Goal: Task Accomplishment & Management: Manage account settings

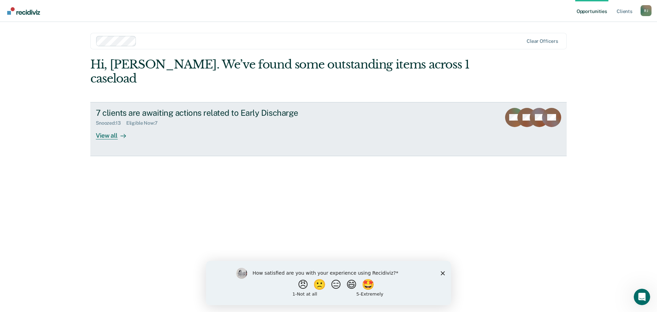
click at [114, 126] on div "View all" at bounding box center [115, 132] width 38 height 13
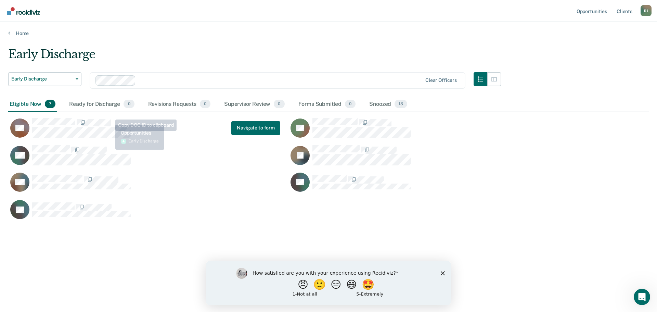
scroll to position [208, 635]
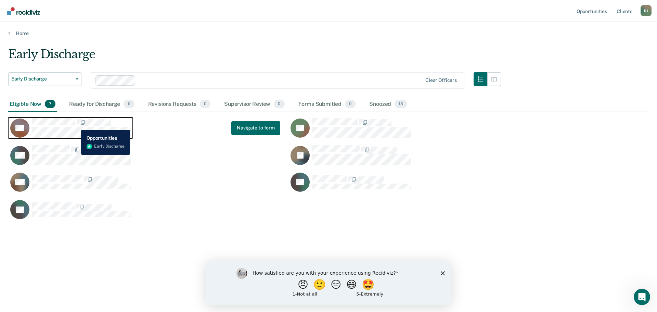
click at [76, 125] on span "CaseloadOpportunityCell-6178824" at bounding box center [75, 122] width 1 height 7
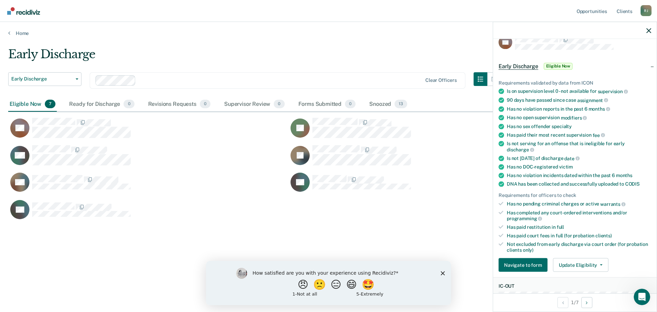
scroll to position [0, 0]
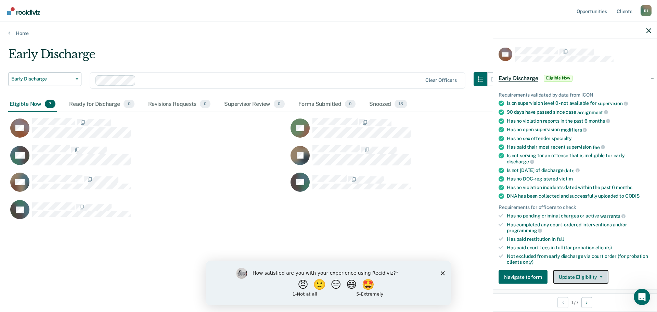
click at [597, 276] on span "button" at bounding box center [599, 276] width 5 height 1
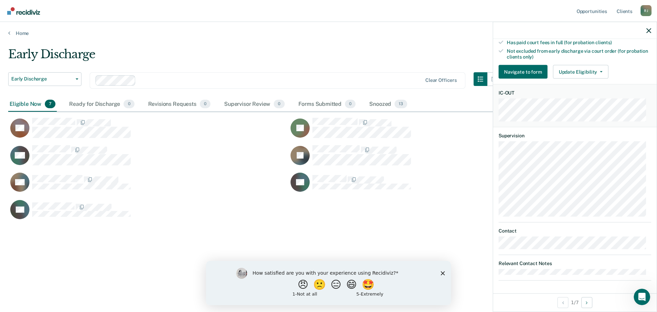
scroll to position [205, 0]
click at [601, 223] on article "DK Early Discharge Eligible Now Requirements validated by data from ICON Is on …" at bounding box center [575, 61] width 153 height 438
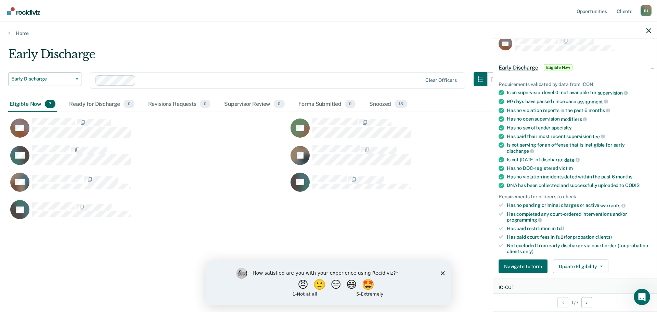
scroll to position [0, 0]
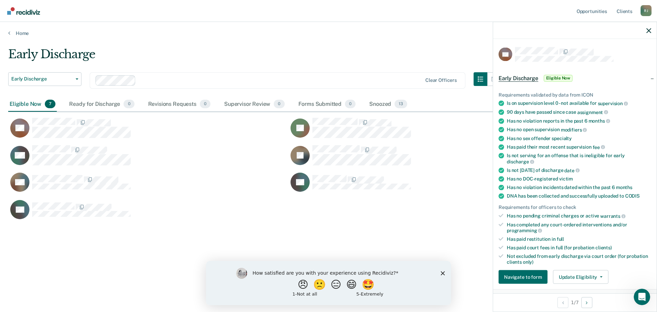
click at [517, 75] on span "Early Discharge" at bounding box center [519, 78] width 40 height 7
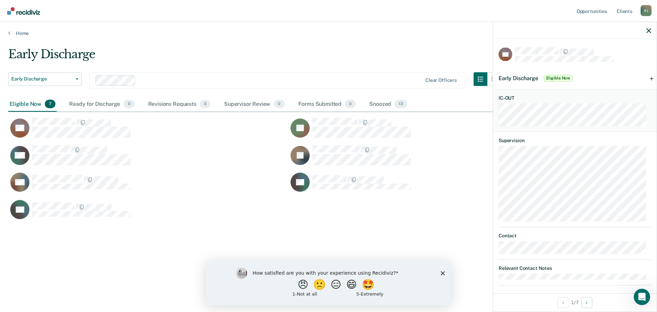
scroll to position [5, 0]
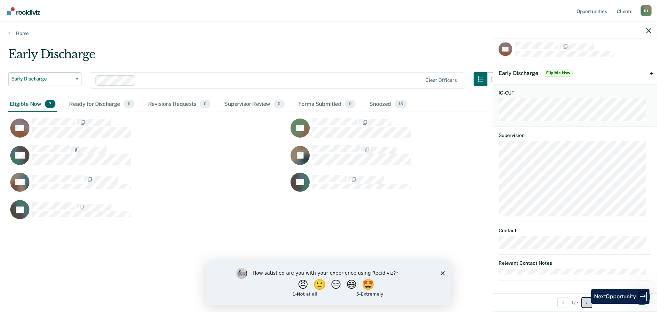
click at [587, 304] on button "Next Opportunity" at bounding box center [586, 302] width 11 height 11
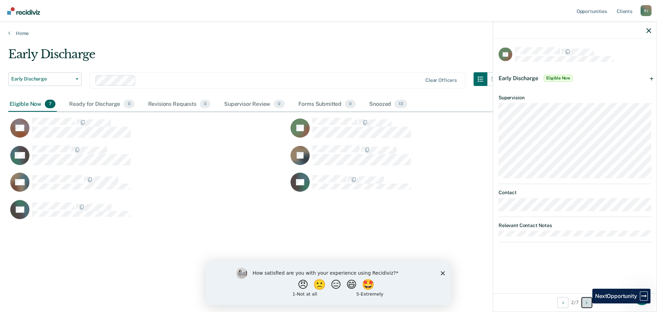
click at [587, 303] on icon "Next Opportunity" at bounding box center [587, 302] width 2 height 5
click at [562, 303] on icon "Previous Opportunity" at bounding box center [563, 302] width 2 height 5
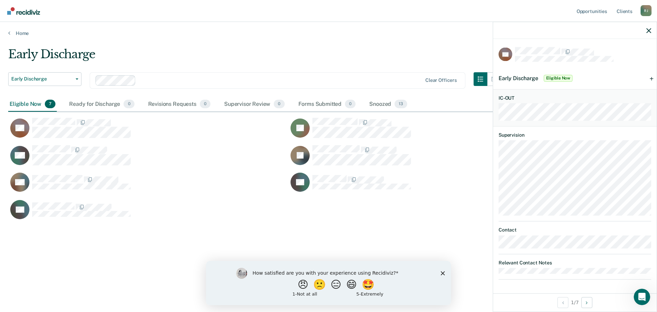
click at [517, 79] on span "Early Discharge" at bounding box center [519, 78] width 40 height 7
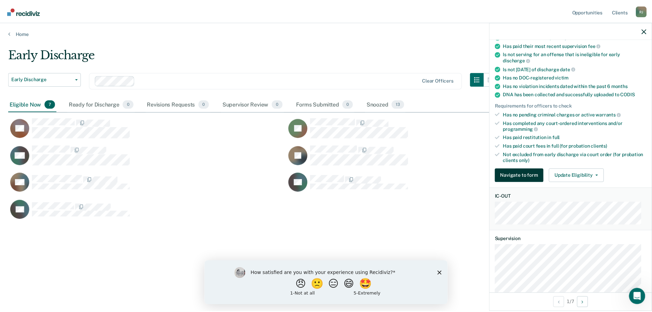
scroll to position [103, 0]
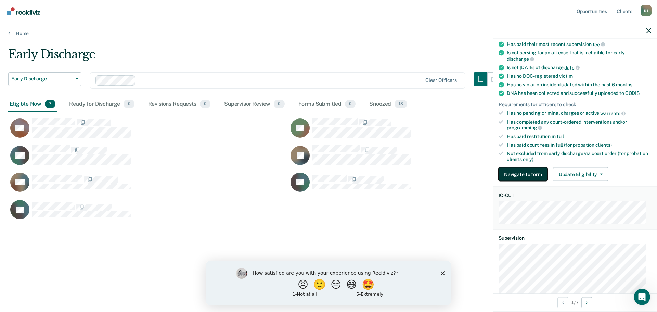
click at [528, 171] on button "Navigate to form" at bounding box center [523, 174] width 49 height 14
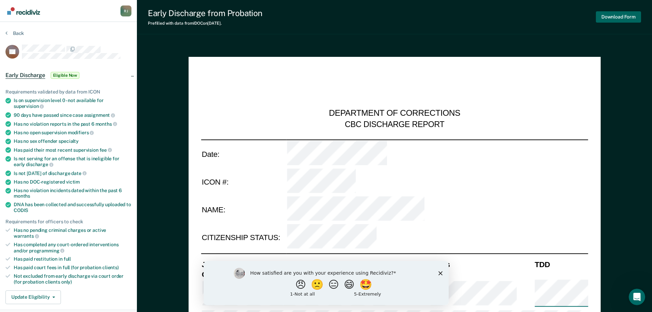
type textarea "x"
click at [123, 34] on div "Back" at bounding box center [68, 37] width 126 height 14
click at [128, 11] on div "R J" at bounding box center [125, 10] width 11 height 11
click at [488, 24] on div "Early Discharge from Probation Prefilled with data from IDOC on 09-30-2025 . Do…" at bounding box center [394, 17] width 515 height 34
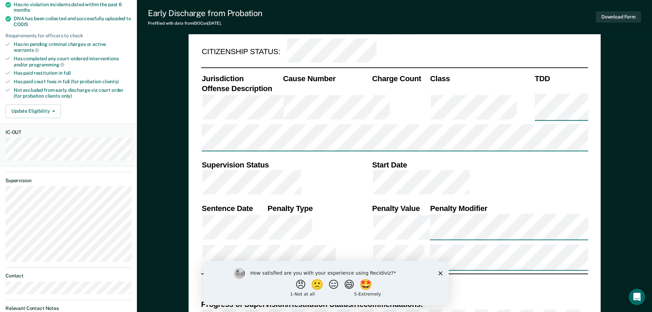
scroll to position [342, 0]
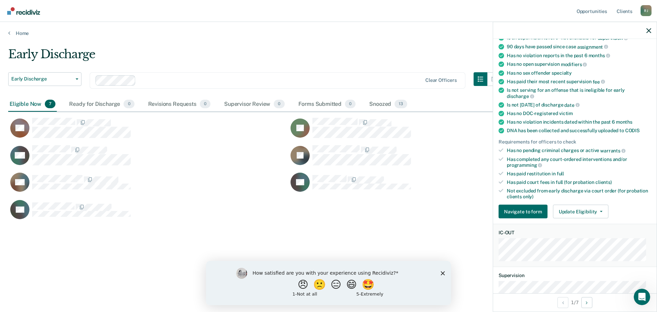
scroll to position [68, 0]
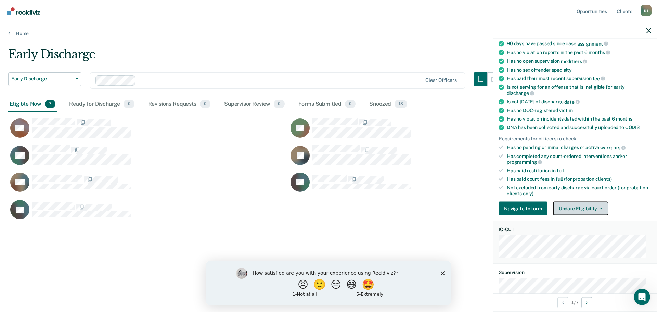
click at [586, 202] on button "Update Eligibility" at bounding box center [580, 209] width 55 height 14
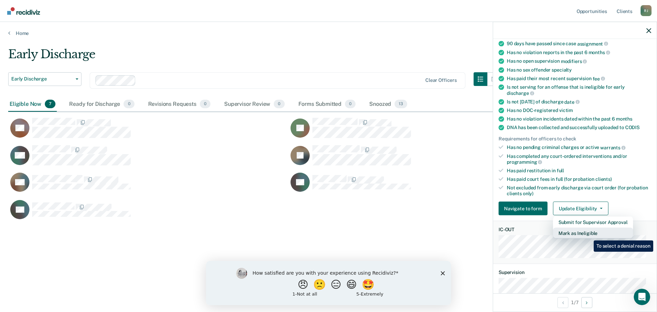
click at [589, 235] on button "Mark as Ineligible" at bounding box center [593, 233] width 80 height 11
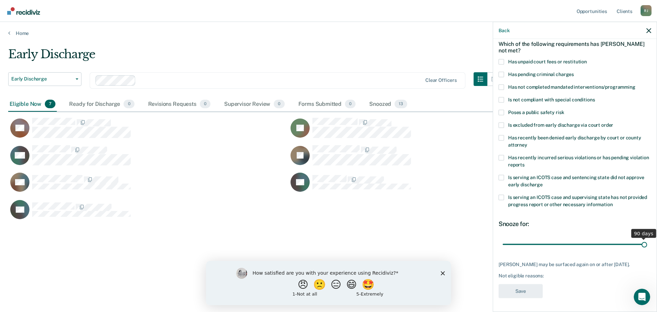
drag, startPoint x: 549, startPoint y: 238, endPoint x: 642, endPoint y: 238, distance: 92.7
type input "90"
click at [642, 238] on input "range" at bounding box center [575, 244] width 144 height 12
click at [507, 155] on label "Has recently incurred serious violations or has pending violation reports" at bounding box center [575, 162] width 153 height 14
click at [525, 162] on input "Has recently incurred serious violations or has pending violation reports" at bounding box center [525, 162] width 0 height 0
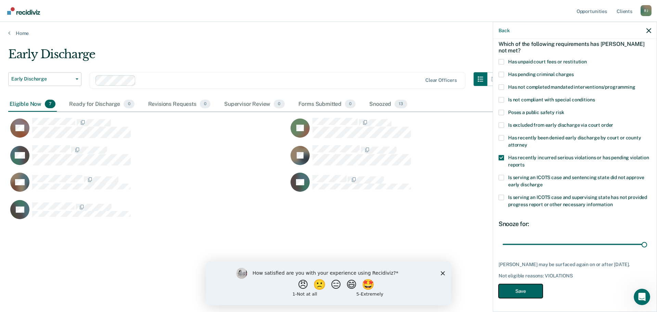
drag, startPoint x: 521, startPoint y: 290, endPoint x: 525, endPoint y: 288, distance: 4.1
click at [522, 289] on button "Save" at bounding box center [521, 291] width 44 height 14
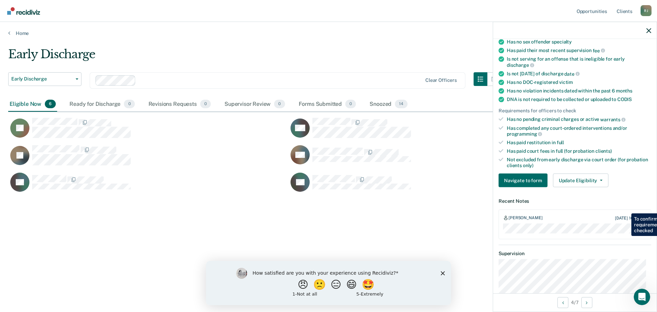
scroll to position [106, 0]
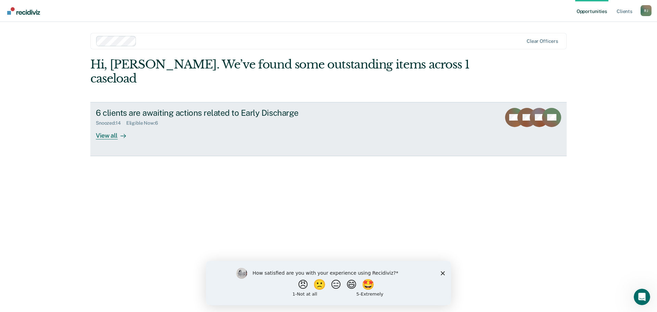
click at [116, 126] on div "View all" at bounding box center [115, 132] width 38 height 13
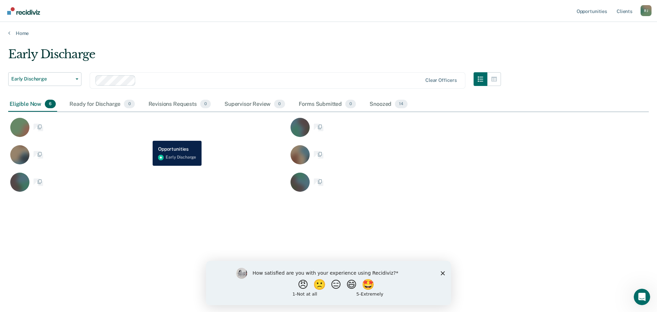
scroll to position [208, 635]
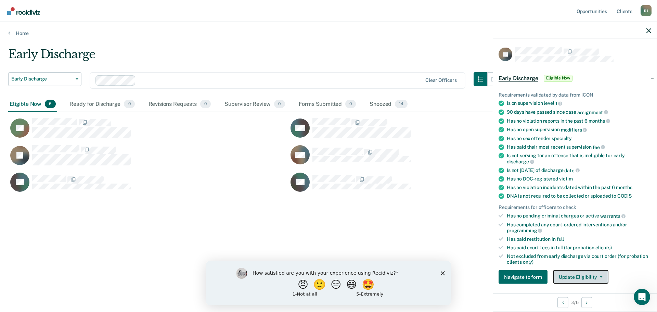
click at [601, 276] on button "Update Eligibility" at bounding box center [580, 277] width 55 height 14
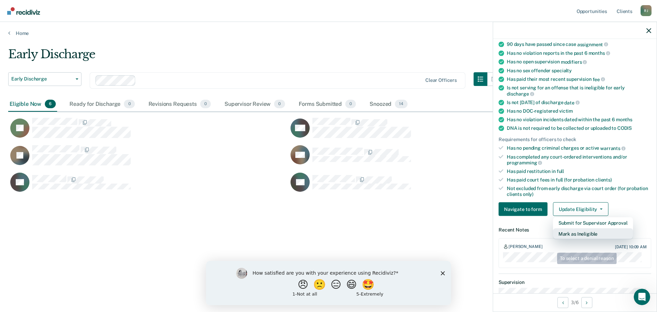
scroll to position [68, 0]
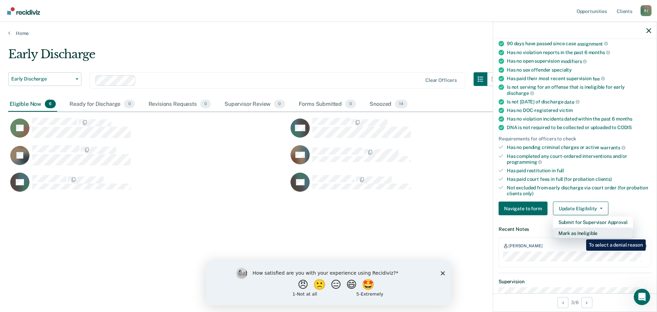
click at [581, 234] on button "Mark as Ineligible" at bounding box center [593, 233] width 80 height 11
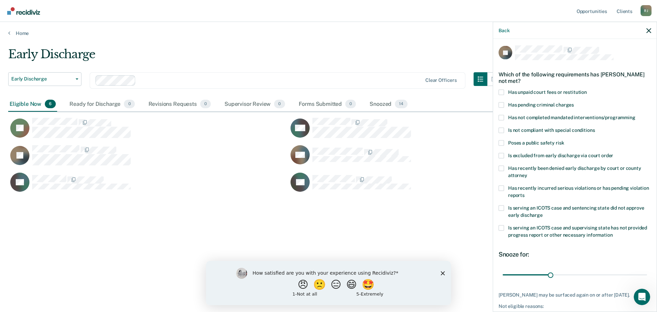
scroll to position [0, 0]
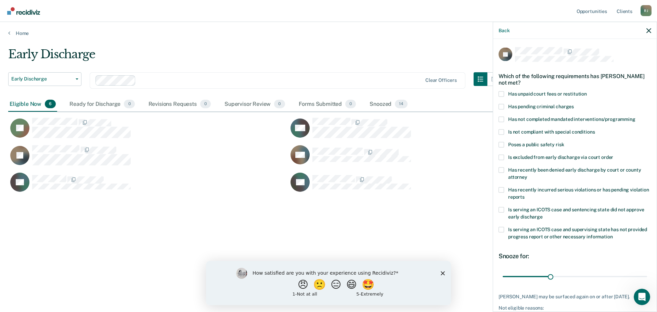
click at [507, 94] on label "Has unpaid court fees or restitution" at bounding box center [575, 94] width 153 height 7
click at [587, 91] on input "Has unpaid court fees or restitution" at bounding box center [587, 91] width 0 height 0
drag, startPoint x: 517, startPoint y: 278, endPoint x: 571, endPoint y: 280, distance: 54.5
type input "181"
click at [571, 280] on input "range" at bounding box center [575, 276] width 144 height 12
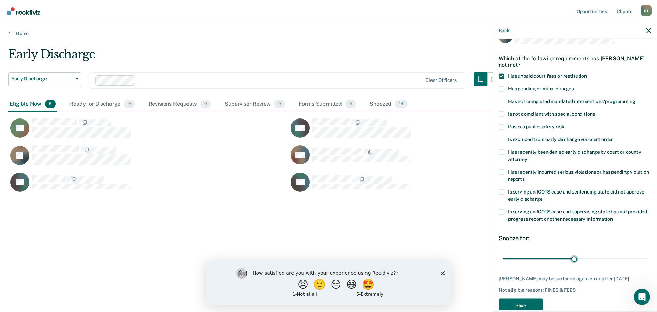
scroll to position [37, 0]
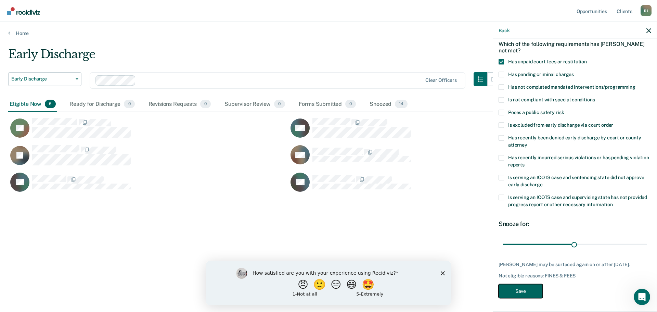
click at [520, 292] on button "Save" at bounding box center [521, 291] width 44 height 14
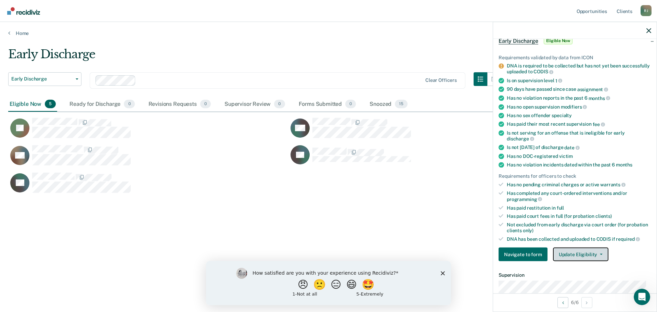
click at [590, 250] on button "Update Eligibility" at bounding box center [580, 254] width 55 height 14
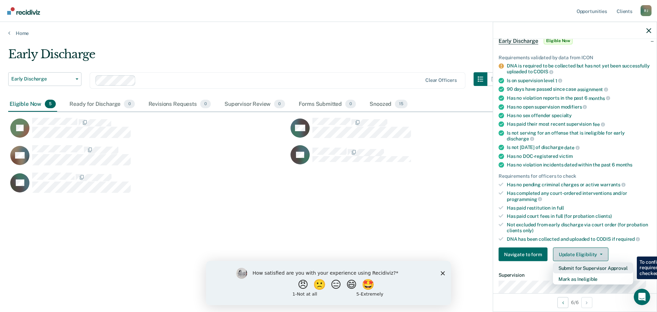
scroll to position [72, 0]
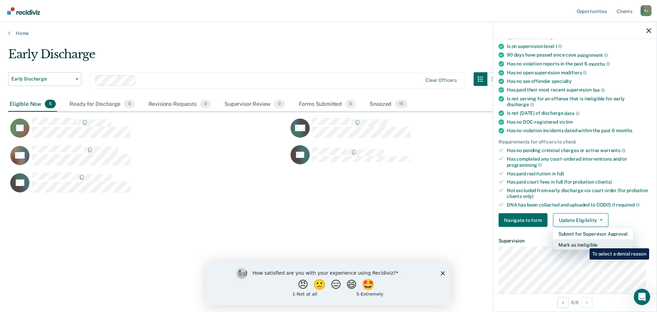
click at [584, 243] on button "Mark as Ineligible" at bounding box center [593, 244] width 80 height 11
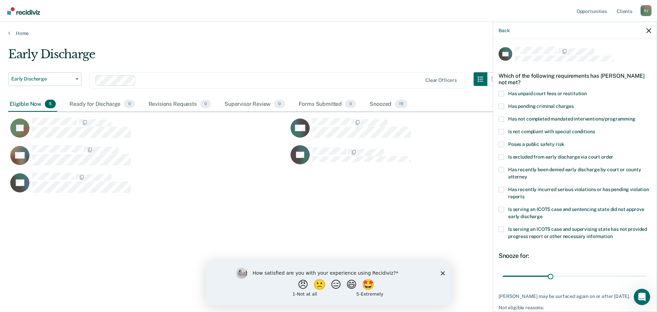
scroll to position [0, 0]
click at [506, 118] on label "Has not completed mandated interventions/programming" at bounding box center [575, 119] width 153 height 7
click at [635, 116] on input "Has not completed mandated interventions/programming" at bounding box center [635, 116] width 0 height 0
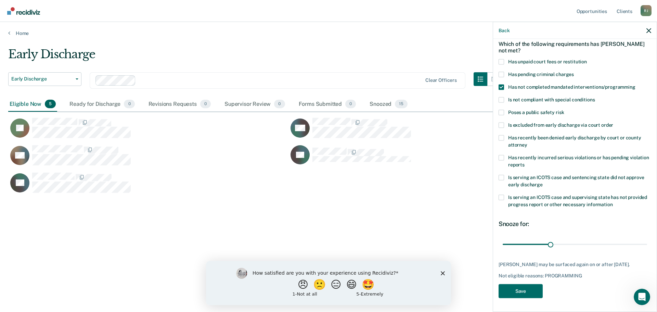
scroll to position [37, 0]
click at [525, 289] on button "Save" at bounding box center [521, 291] width 44 height 14
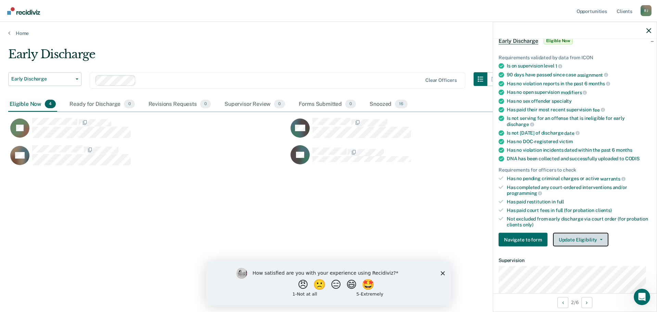
click at [594, 236] on button "Update Eligibility" at bounding box center [580, 240] width 55 height 14
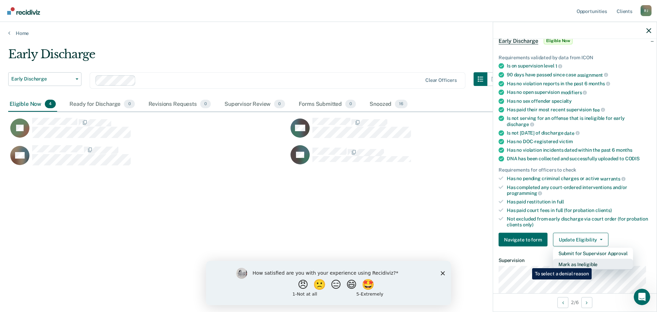
click at [593, 263] on button "Mark as Ineligible" at bounding box center [593, 264] width 80 height 11
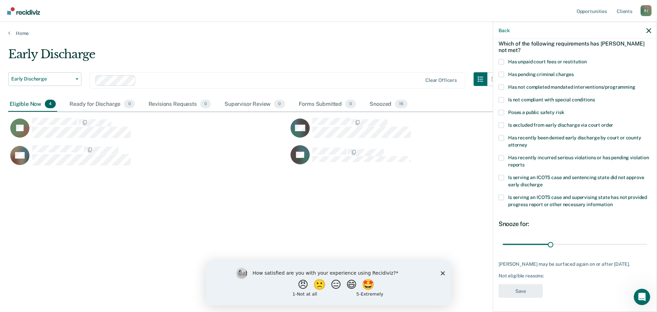
scroll to position [31, 0]
click at [499, 87] on span at bounding box center [501, 87] width 5 height 5
click at [635, 85] on input "Has not completed mandated interventions/programming" at bounding box center [635, 85] width 0 height 0
click at [527, 291] on button "Save" at bounding box center [521, 291] width 44 height 14
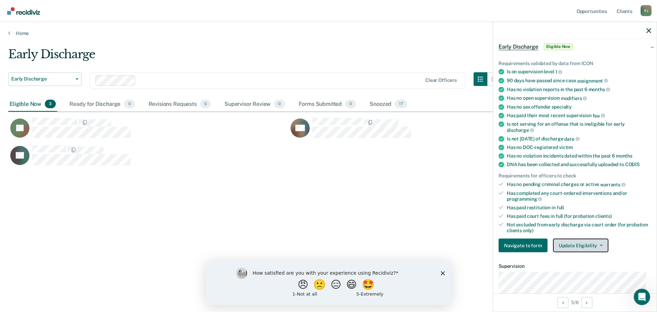
click at [583, 244] on button "Update Eligibility" at bounding box center [580, 246] width 55 height 14
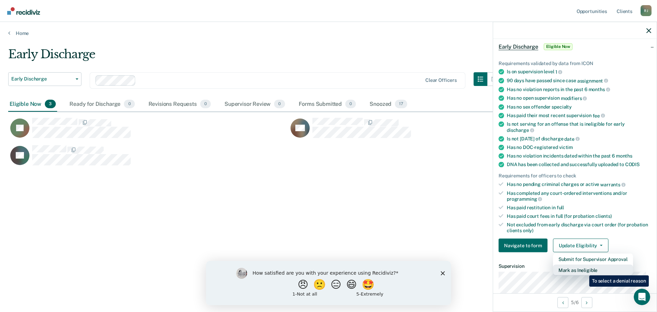
click at [584, 269] on button "Mark as Ineligible" at bounding box center [593, 270] width 80 height 11
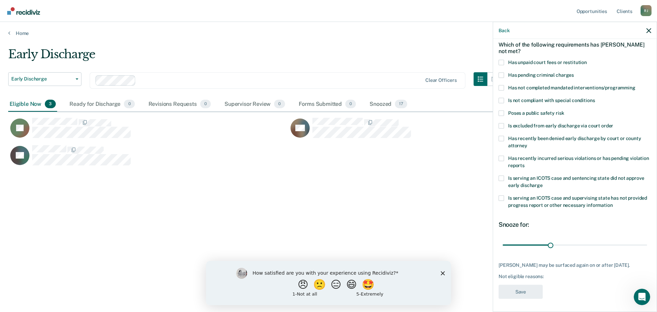
click at [506, 62] on label "Has unpaid court fees or restitution" at bounding box center [575, 63] width 153 height 7
click at [587, 60] on input "Has unpaid court fees or restitution" at bounding box center [587, 60] width 0 height 0
drag, startPoint x: 518, startPoint y: 246, endPoint x: 572, endPoint y: 245, distance: 53.7
type input "182"
click at [572, 245] on input "range" at bounding box center [575, 245] width 144 height 12
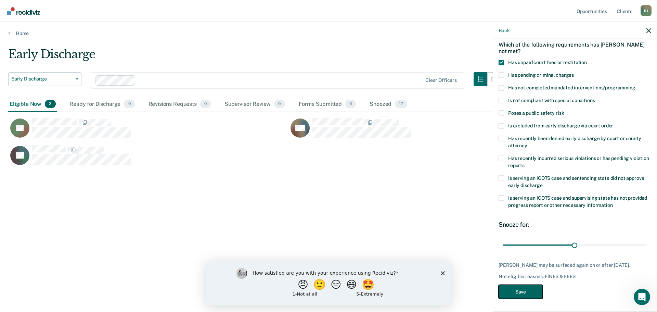
click at [535, 289] on button "Save" at bounding box center [521, 291] width 44 height 14
